Goal: Transaction & Acquisition: Download file/media

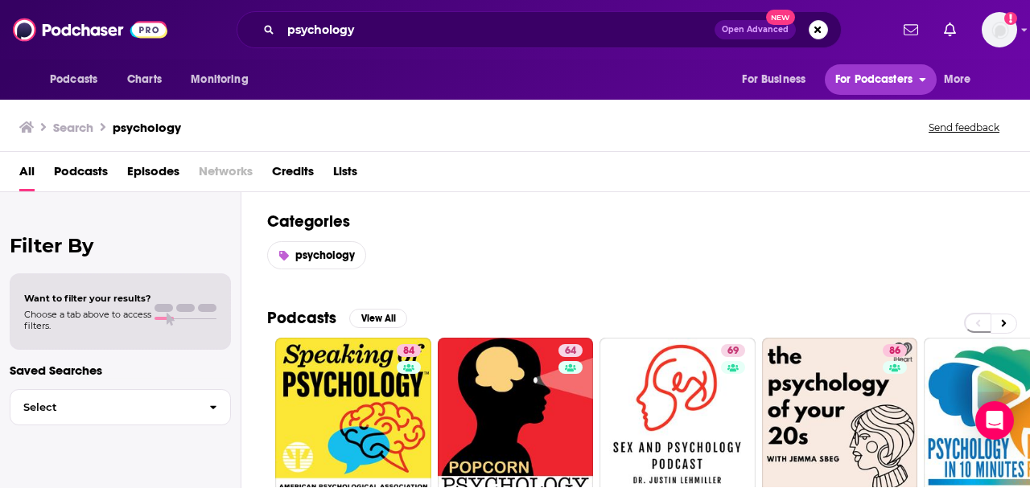
click at [870, 80] on span "For Podcasters" at bounding box center [873, 79] width 77 height 23
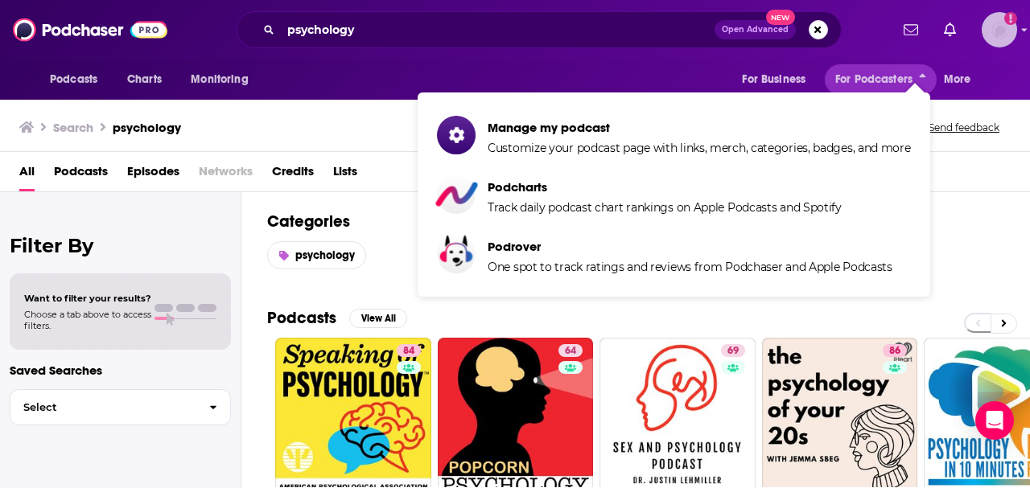
click at [992, 39] on img "Logged in as SusanHershberg" at bounding box center [998, 29] width 35 height 35
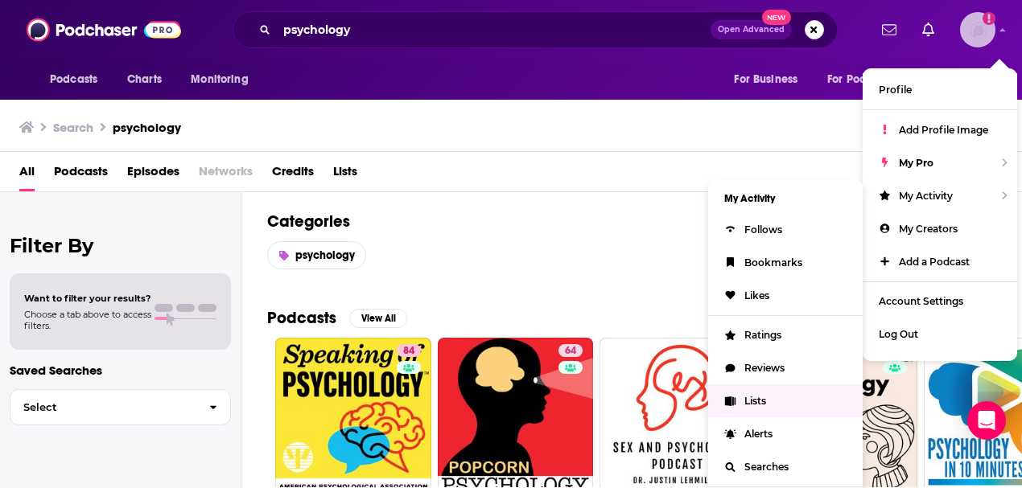
click at [747, 404] on span "Lists" at bounding box center [755, 401] width 22 height 12
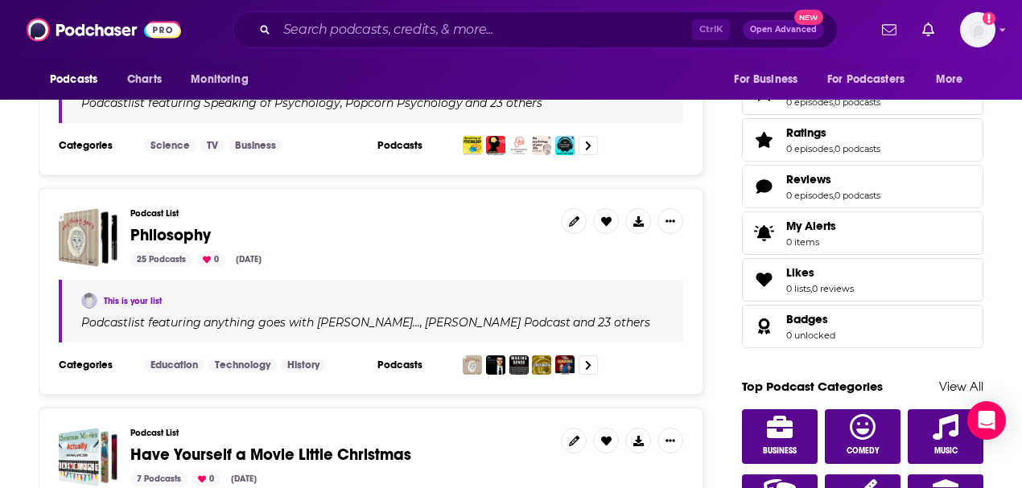
scroll to position [375, 0]
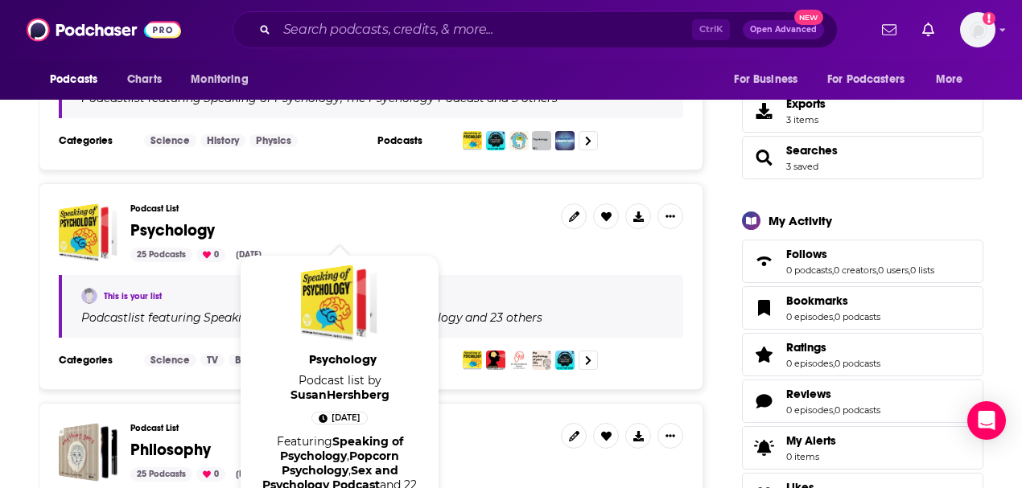
click at [163, 226] on span "Psychology" at bounding box center [172, 230] width 84 height 20
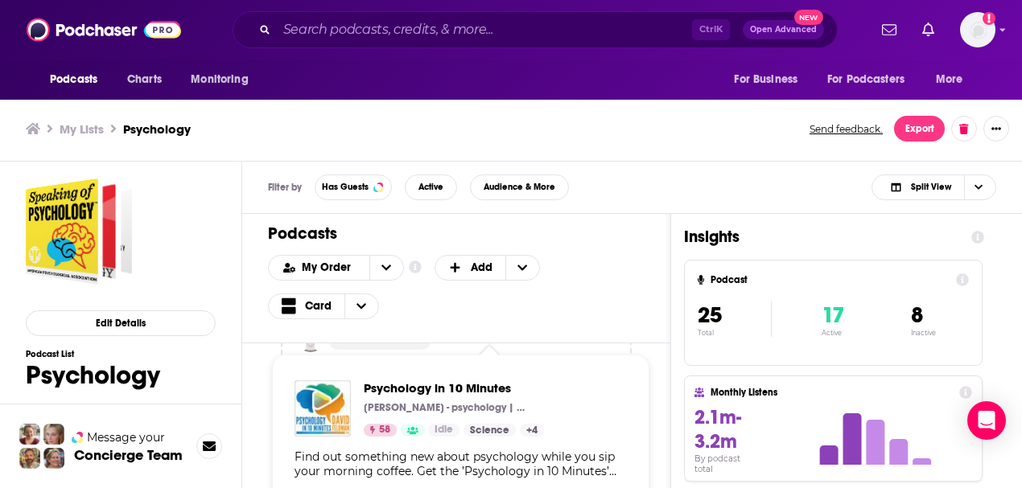
scroll to position [3164, 0]
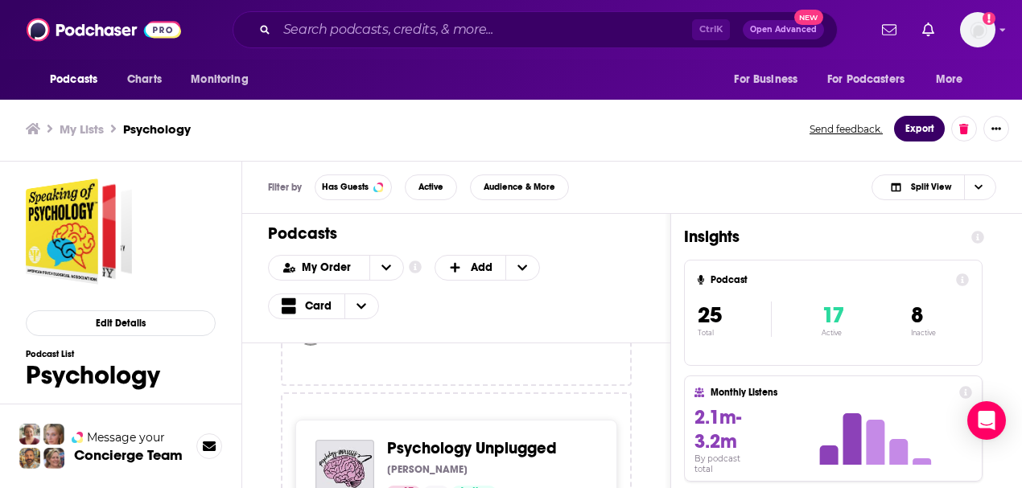
click at [912, 137] on button "Export" at bounding box center [919, 129] width 51 height 26
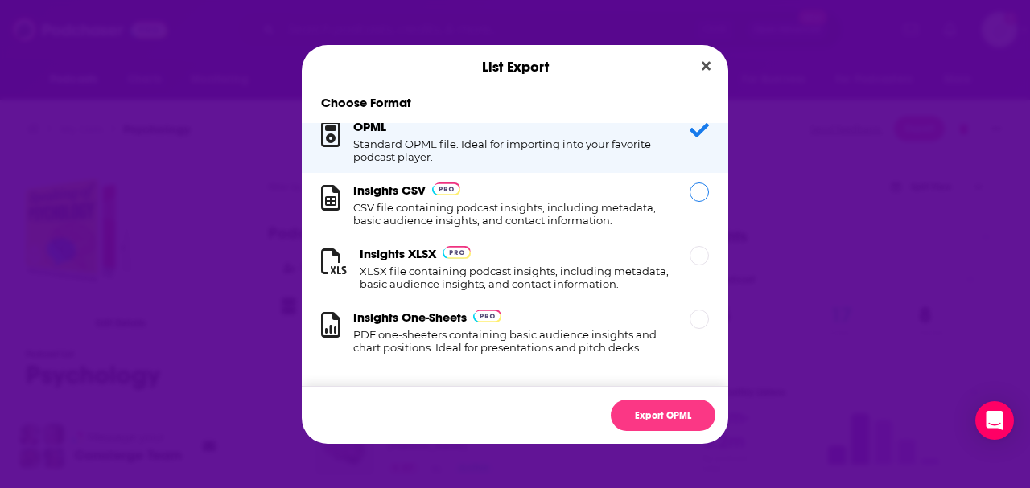
scroll to position [30, 0]
click at [679, 177] on div "Insights CSV CSV file containing podcast insights, including metadata, basic au…" at bounding box center [515, 205] width 426 height 64
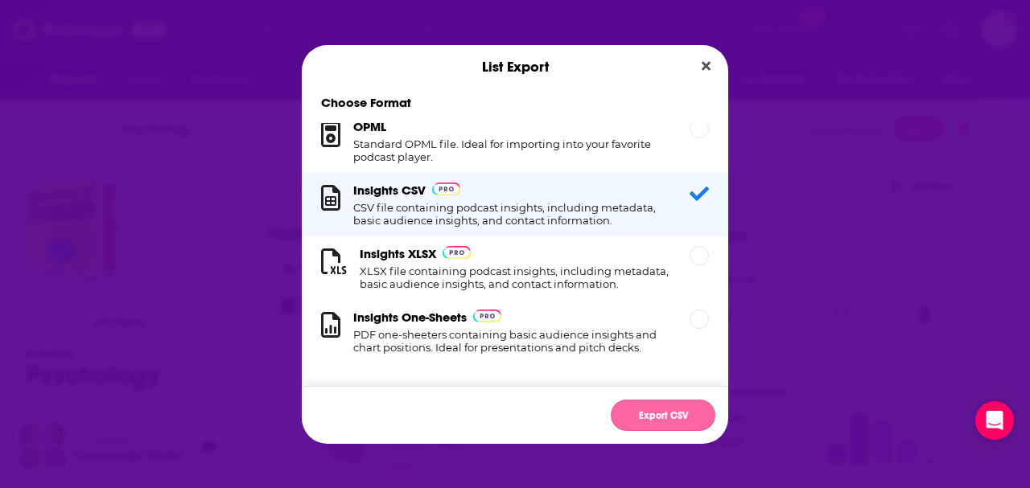
click at [681, 420] on button "Export CSV" at bounding box center [663, 415] width 105 height 31
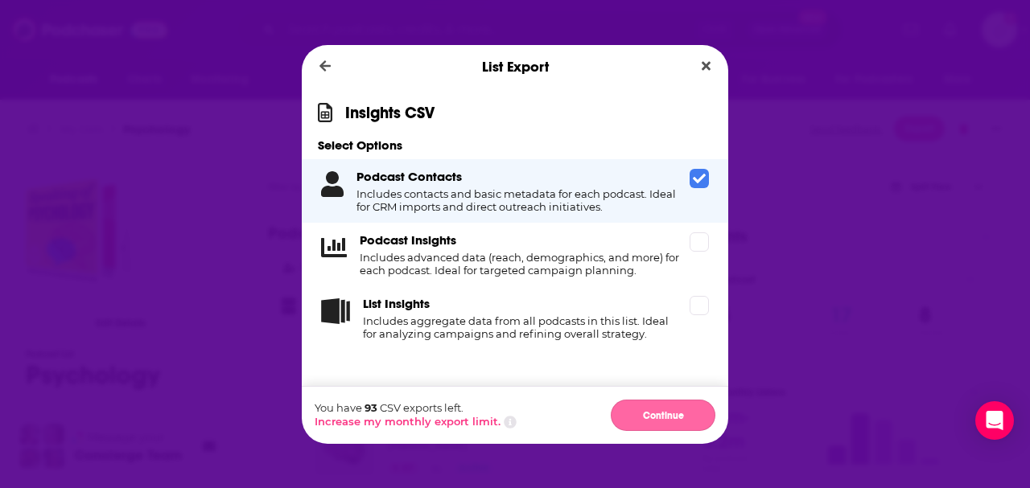
click at [655, 417] on button "Continue" at bounding box center [663, 415] width 105 height 31
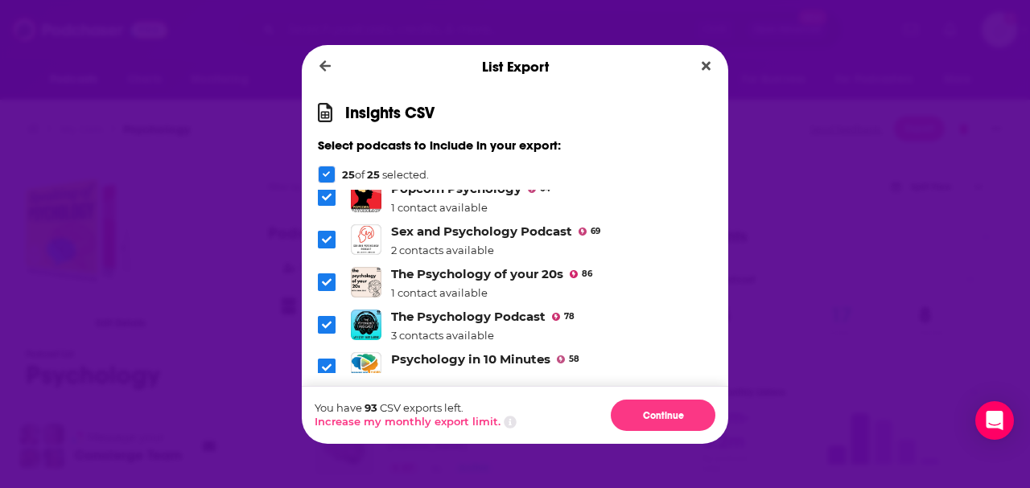
scroll to position [0, 0]
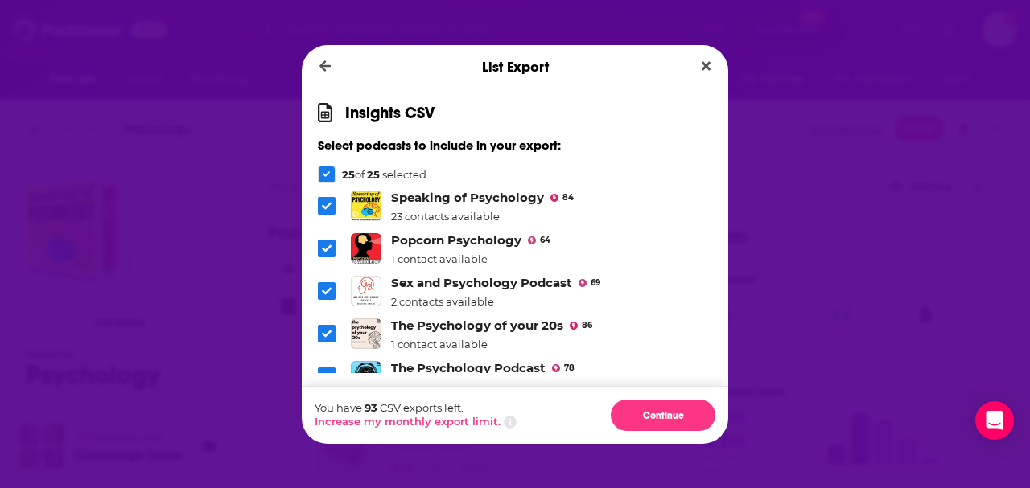
click at [323, 294] on icon "Dialog" at bounding box center [327, 291] width 10 height 10
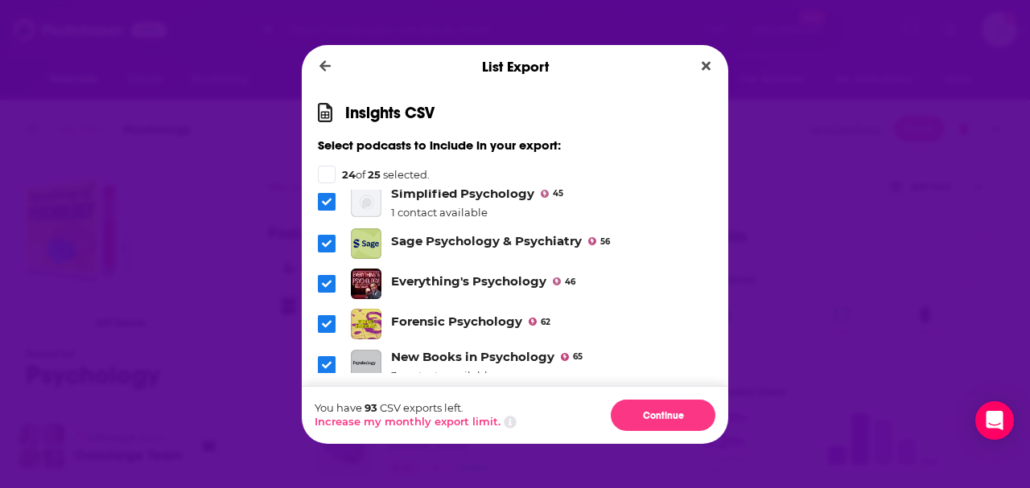
scroll to position [320, 0]
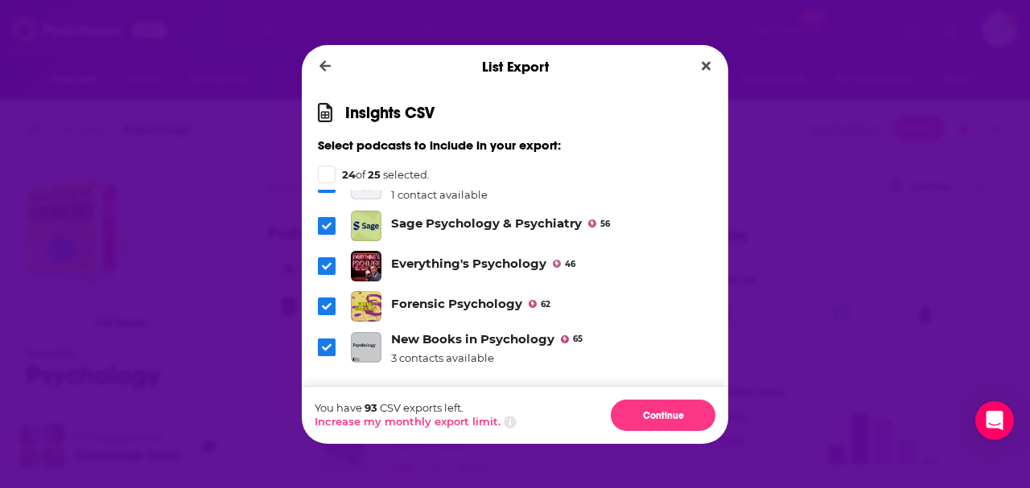
click at [328, 302] on icon "Dialog" at bounding box center [327, 307] width 10 height 10
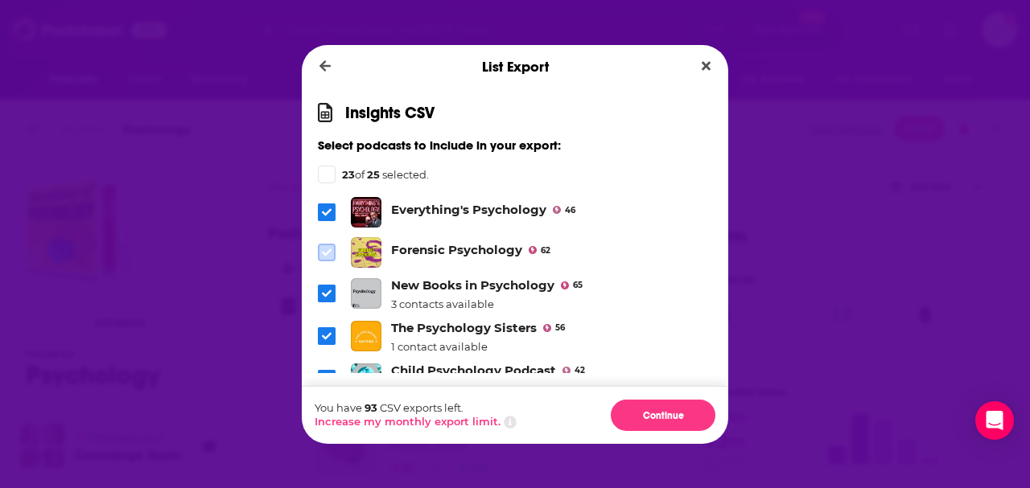
scroll to position [428, 0]
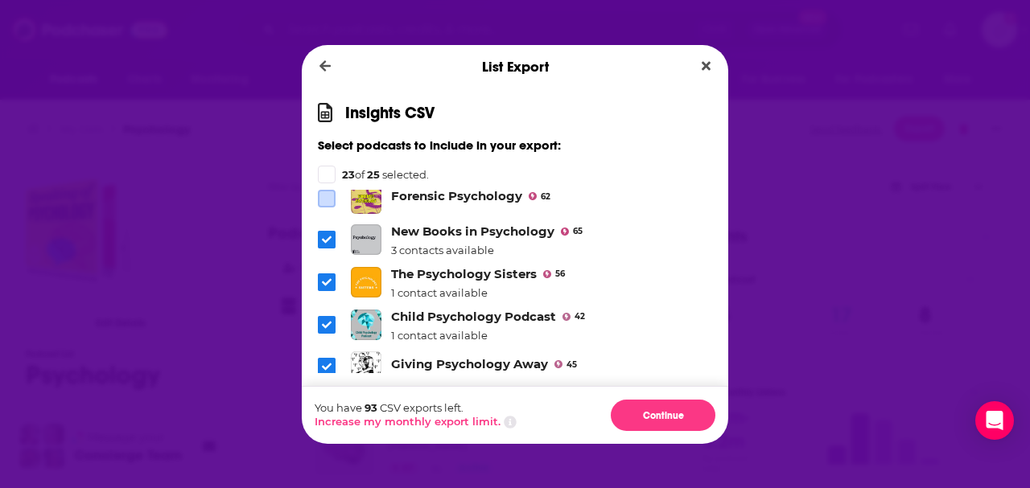
click at [322, 325] on icon "Dialog" at bounding box center [327, 325] width 10 height 10
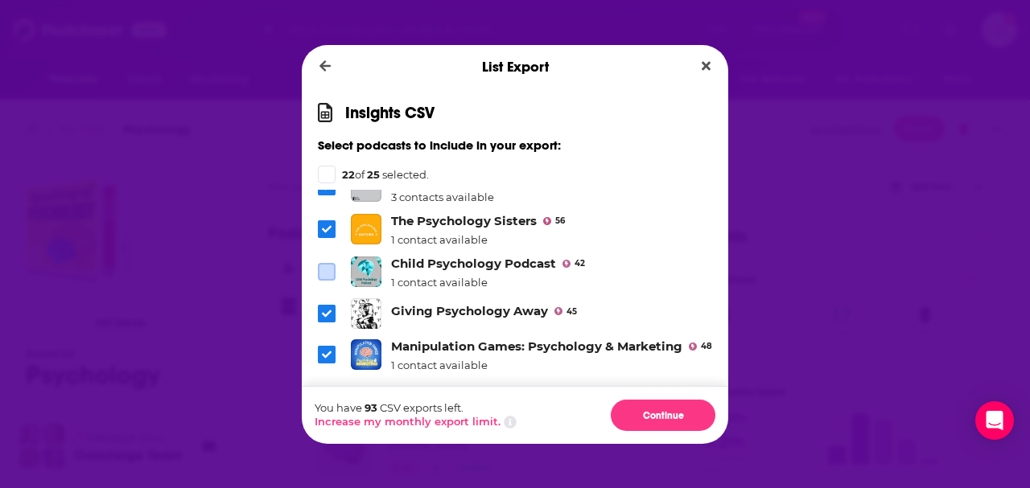
scroll to position [535, 0]
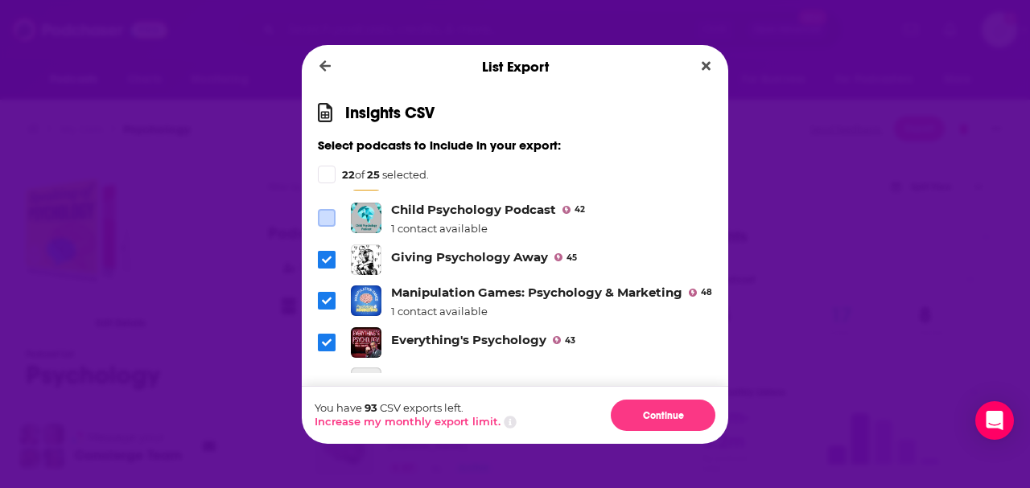
click at [322, 304] on icon "Dialog" at bounding box center [327, 301] width 10 height 10
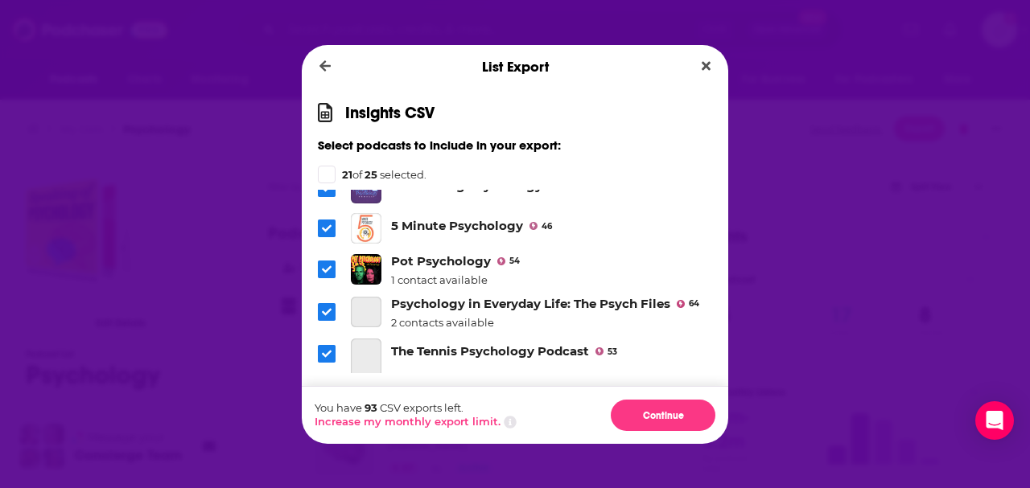
scroll to position [750, 0]
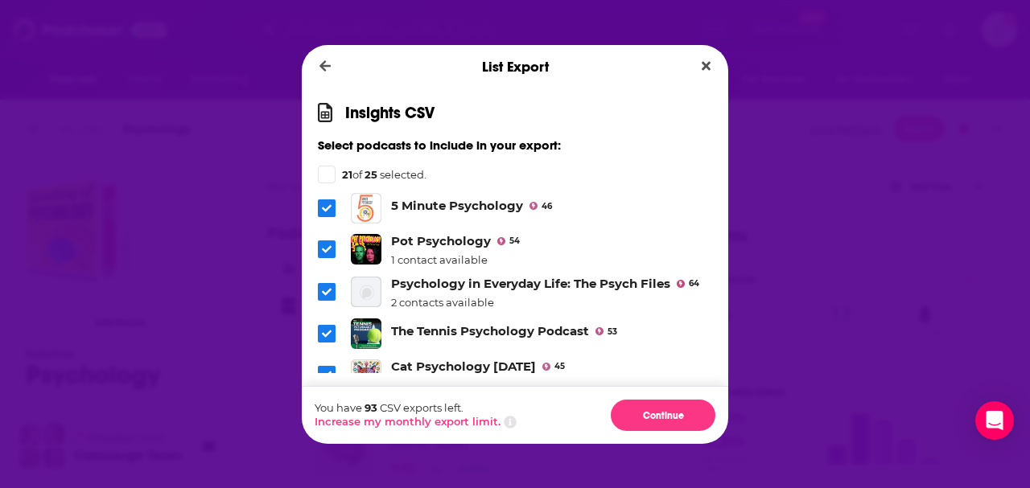
click at [322, 254] on icon "Dialog" at bounding box center [327, 250] width 10 height 10
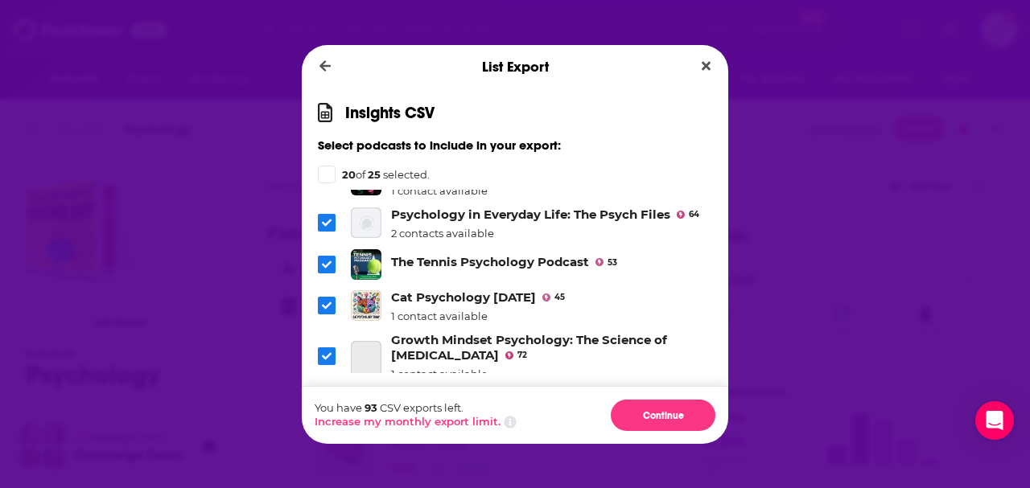
scroll to position [857, 0]
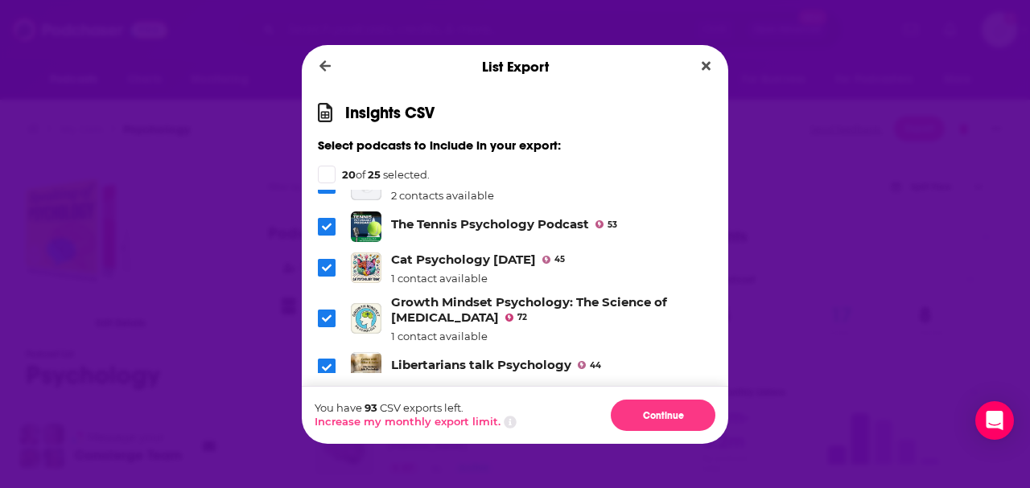
click at [325, 236] on span "Dialog" at bounding box center [327, 227] width 18 height 18
click at [322, 272] on icon "Dialog" at bounding box center [327, 268] width 10 height 7
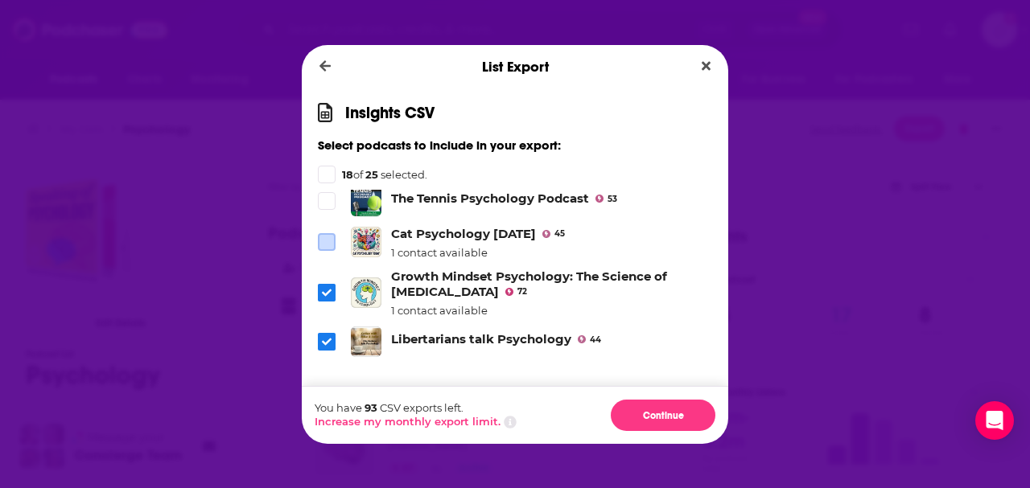
click at [327, 339] on icon "Dialog" at bounding box center [327, 342] width 10 height 10
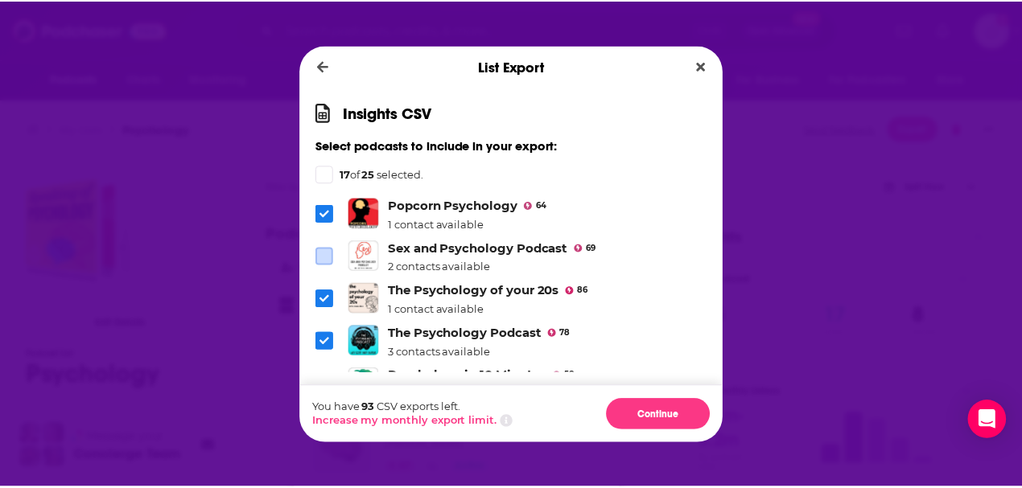
scroll to position [0, 0]
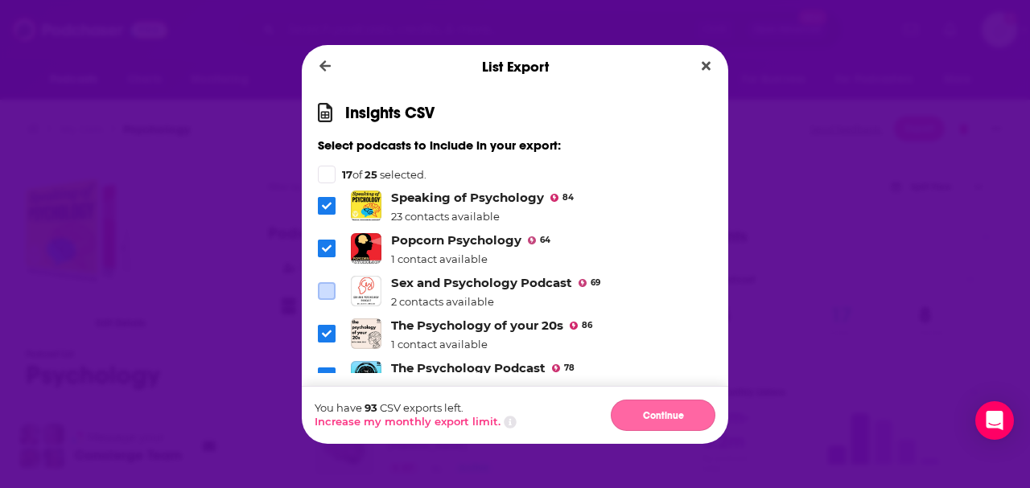
click at [661, 425] on button "Continue" at bounding box center [663, 415] width 105 height 31
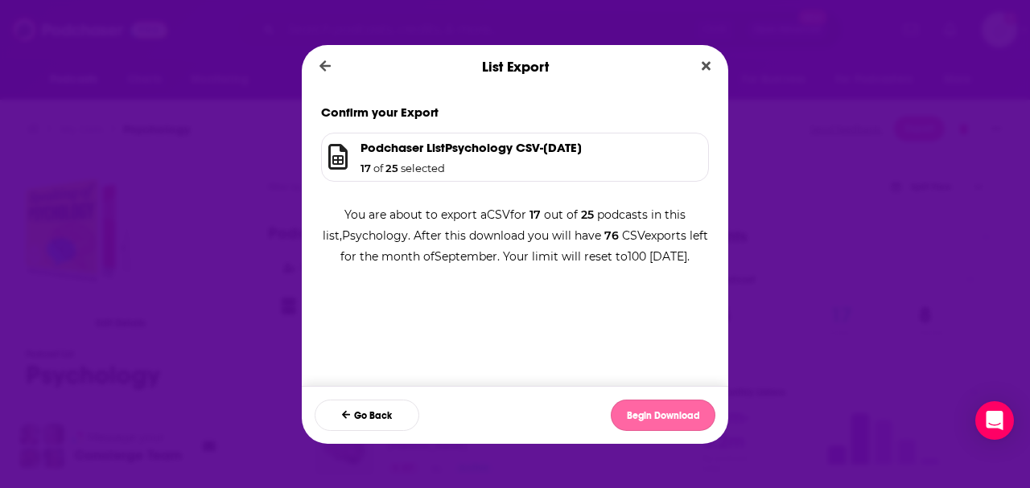
click at [661, 425] on button "Begin Download" at bounding box center [663, 415] width 105 height 31
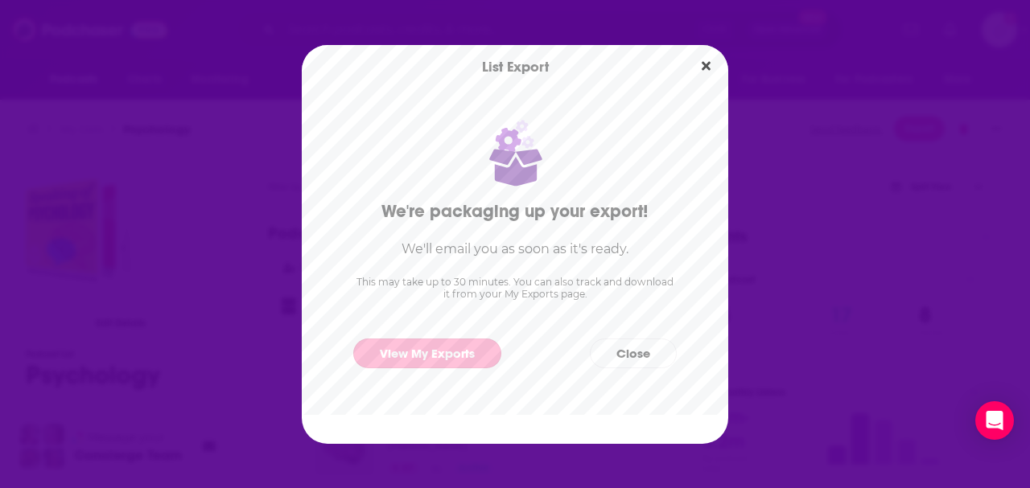
click at [446, 362] on link "View My Exports" at bounding box center [427, 354] width 148 height 30
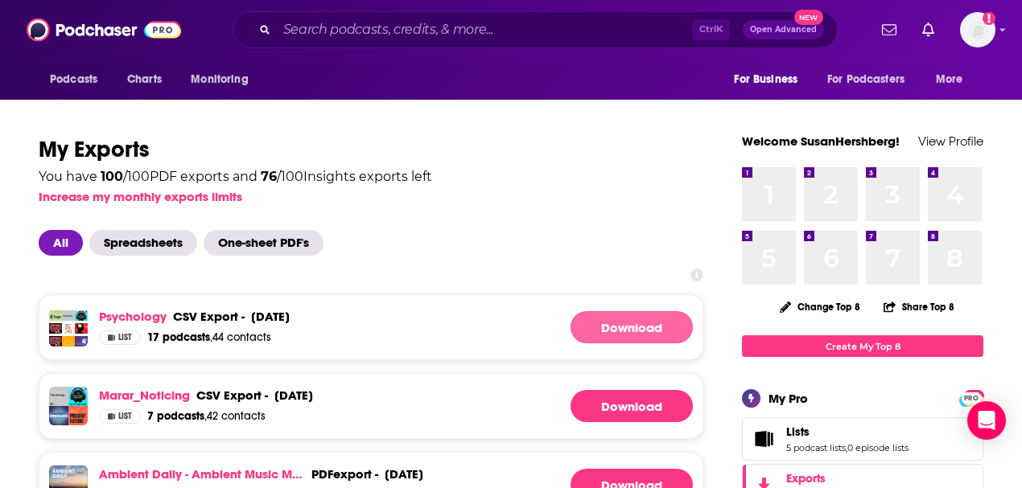
click at [595, 335] on link "Download" at bounding box center [631, 327] width 122 height 32
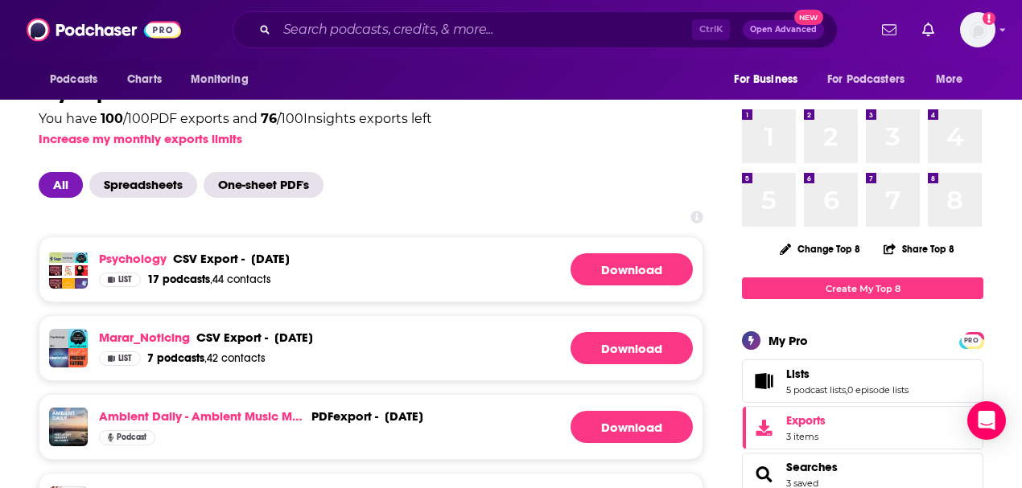
scroll to position [161, 0]
